Goal: Transaction & Acquisition: Book appointment/travel/reservation

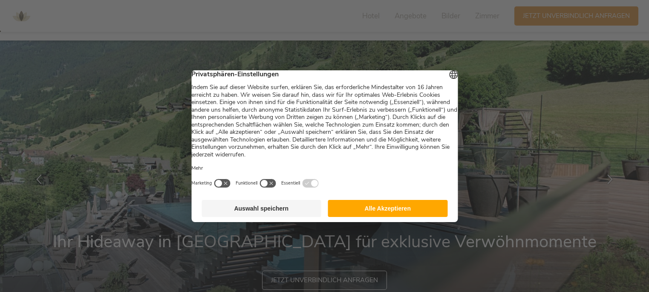
scroll to position [43, 0]
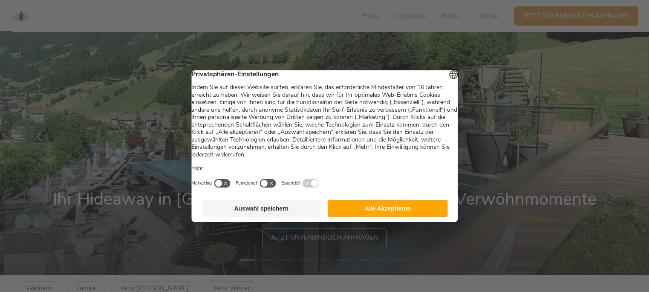
click at [291, 214] on button "Auswahl speichern" at bounding box center [261, 208] width 120 height 17
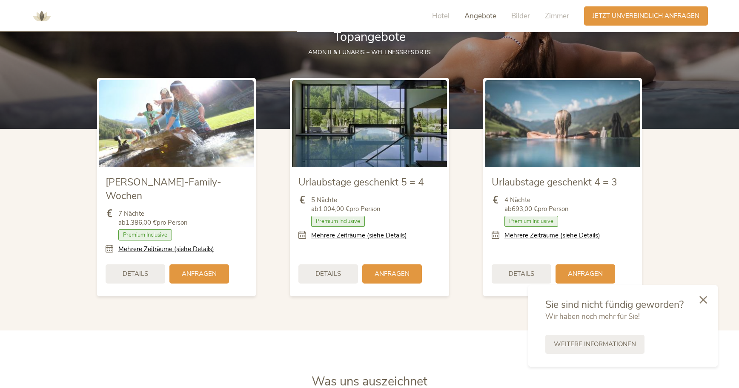
scroll to position [1050, 0]
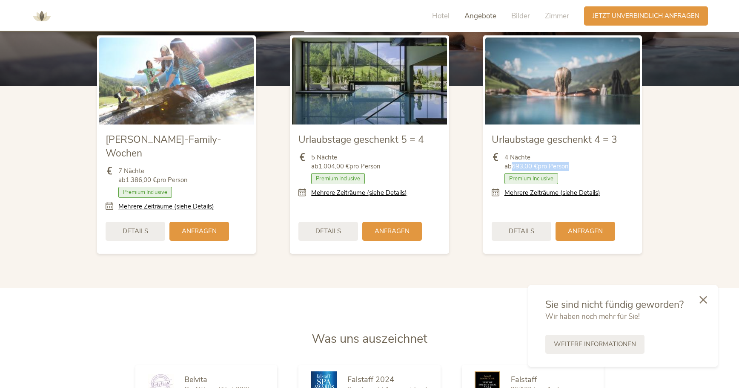
drag, startPoint x: 513, startPoint y: 166, endPoint x: 569, endPoint y: 164, distance: 56.3
click at [569, 164] on span "4 Nächte ab 693,00 € pro Person" at bounding box center [537, 162] width 64 height 18
click at [538, 163] on b "693,00 €" at bounding box center [525, 166] width 26 height 9
click at [535, 177] on span "Premium Inclusive" at bounding box center [532, 178] width 54 height 11
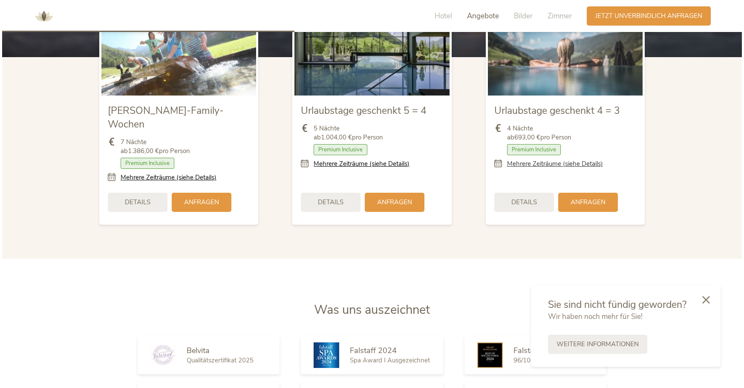
scroll to position [1007, 0]
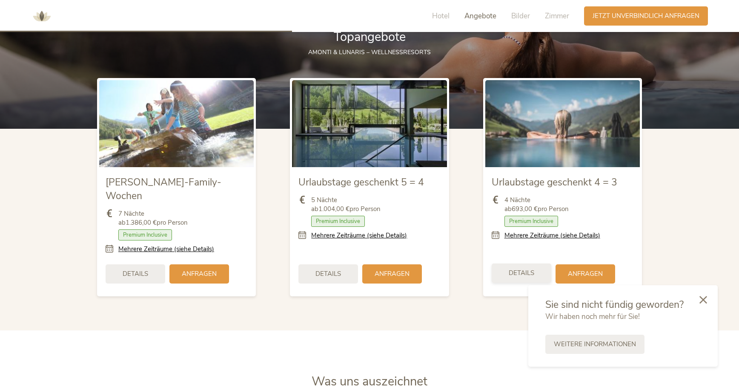
click at [541, 263] on div "Details" at bounding box center [522, 272] width 60 height 19
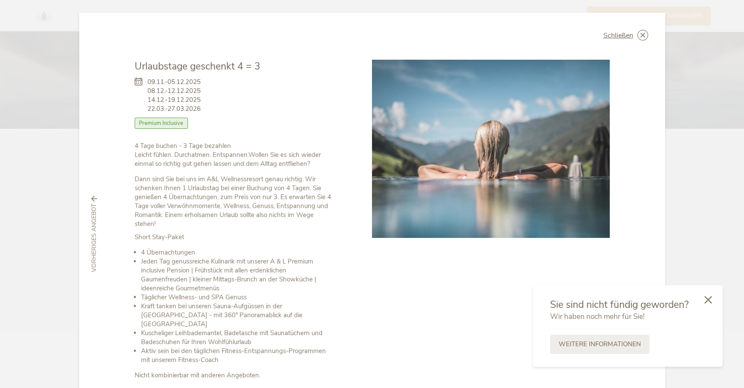
drag, startPoint x: 151, startPoint y: 101, endPoint x: 207, endPoint y: 106, distance: 56.1
click at [207, 106] on div "[DATE]-[DATE] [DATE]-[DATE] [DATE]-[DATE] [DATE]-[DATE] Zimmer mit Frühstück Ha…" at bounding box center [234, 107] width 199 height 68
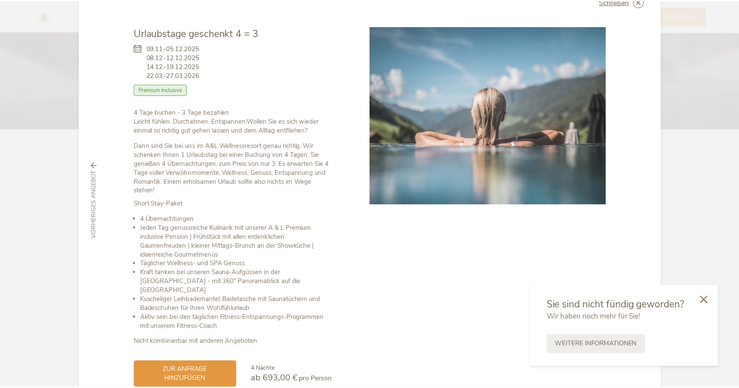
scroll to position [0, 0]
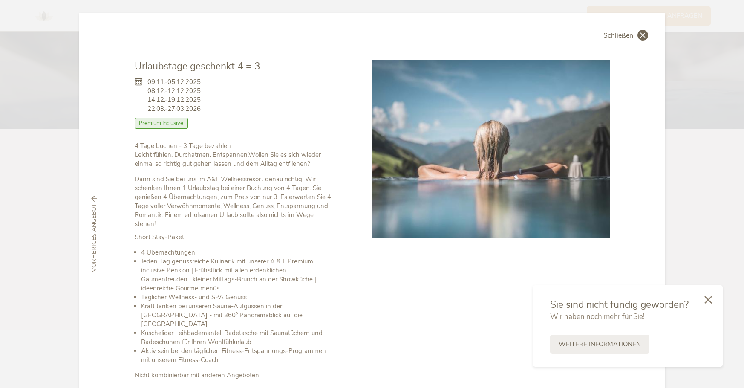
click at [640, 32] on icon at bounding box center [642, 35] width 11 height 11
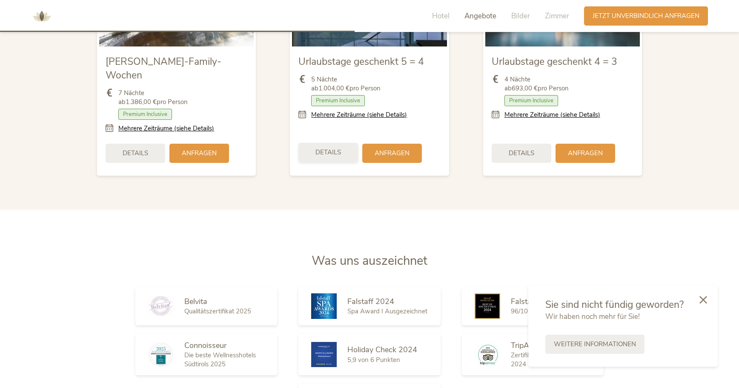
scroll to position [1263, 0]
